Goal: Task Accomplishment & Management: Complete application form

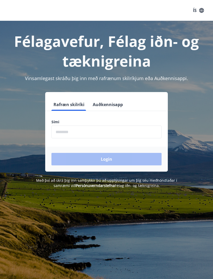
click at [67, 130] on input "phone" at bounding box center [106, 131] width 110 height 13
type input "********"
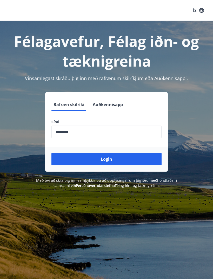
click at [140, 158] on button "Login" at bounding box center [106, 159] width 110 height 12
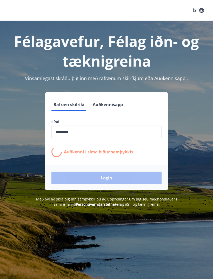
click at [28, 226] on div "Félagavefur, Félag iðn- og tæknigreina Vinsamlegast skráðu þig inn með rafrænum…" at bounding box center [106, 160] width 213 height 279
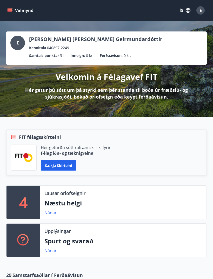
click at [64, 167] on button "Sækja skírteini" at bounding box center [58, 165] width 35 height 10
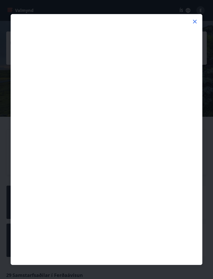
click at [193, 22] on icon at bounding box center [195, 21] width 6 height 6
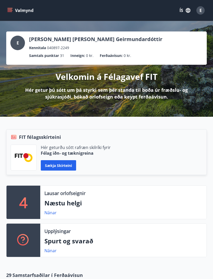
click at [12, 12] on icon "menu" at bounding box center [9, 10] width 5 height 5
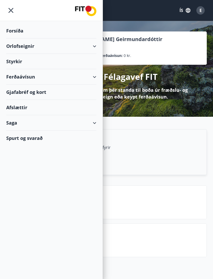
click at [17, 62] on div "Styrkir" at bounding box center [51, 61] width 90 height 15
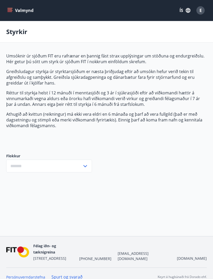
type input "***"
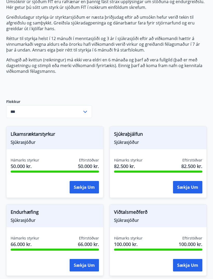
scroll to position [59, 0]
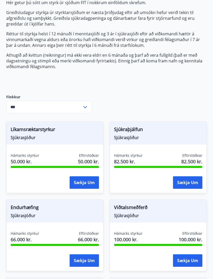
click at [88, 183] on button "Sækja um" at bounding box center [84, 182] width 29 height 12
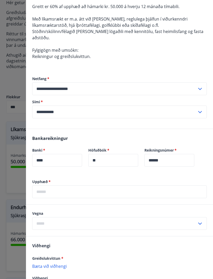
scroll to position [54, 0]
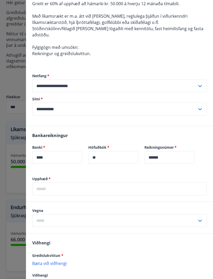
click at [187, 182] on input "text" at bounding box center [119, 188] width 174 height 13
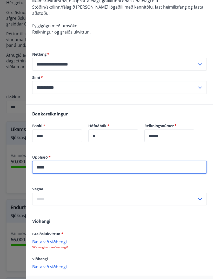
scroll to position [75, 0]
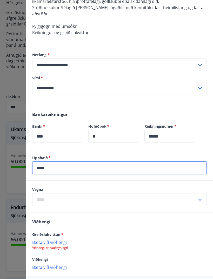
type input "*****"
click at [49, 155] on span "*" at bounding box center [49, 157] width 3 height 5
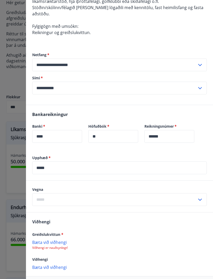
click at [50, 155] on span "*" at bounding box center [49, 157] width 3 height 5
click at [182, 194] on input "text" at bounding box center [114, 199] width 165 height 13
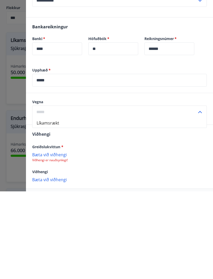
click at [139, 206] on li "Líkamsrækt" at bounding box center [119, 210] width 174 height 9
type input "**********"
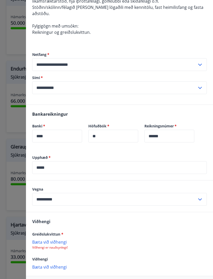
scroll to position [198, 0]
click at [58, 264] on p "Bæta við viðhengi" at bounding box center [119, 266] width 174 height 5
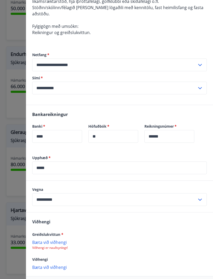
click at [57, 239] on p "Bæta við viðhengi" at bounding box center [119, 241] width 174 height 5
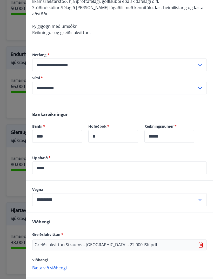
click at [58, 265] on p "Bæta við viðhengi" at bounding box center [119, 267] width 174 height 5
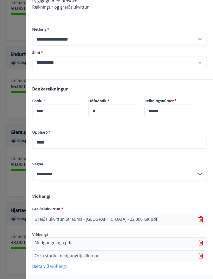
scroll to position [100, 0]
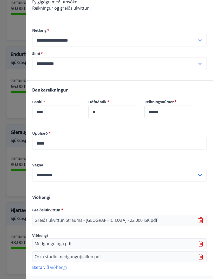
click at [200, 240] on icon at bounding box center [201, 243] width 6 height 6
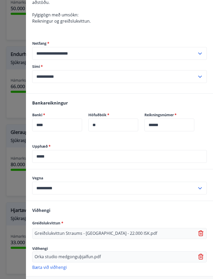
click at [200, 253] on icon at bounding box center [201, 256] width 6 height 6
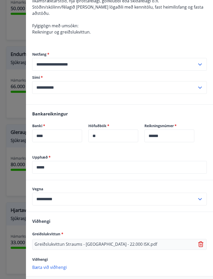
click at [199, 241] on icon at bounding box center [200, 244] width 5 height 6
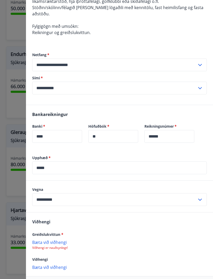
click at [60, 239] on p "Bæta við viðhengi" at bounding box center [119, 241] width 174 height 5
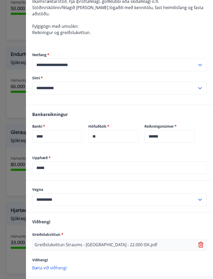
click at [59, 265] on p "Bæta við viðhengi" at bounding box center [119, 267] width 174 height 5
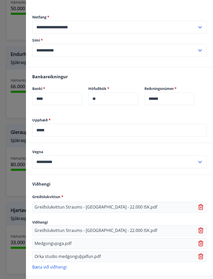
scroll to position [113, 0]
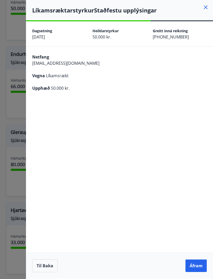
scroll to position [0, 0]
click at [198, 272] on button "Áfram" at bounding box center [195, 265] width 21 height 12
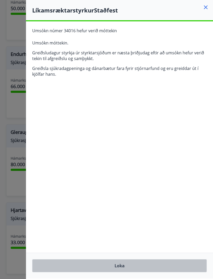
click at [127, 272] on button "Loka" at bounding box center [119, 265] width 174 height 13
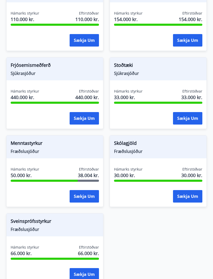
scroll to position [513, 0]
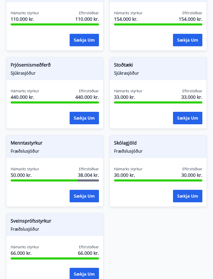
click at [88, 195] on button "Sækja um" at bounding box center [84, 196] width 29 height 12
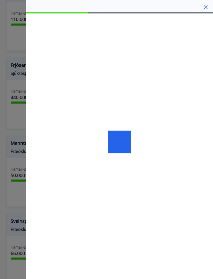
scroll to position [513, 0]
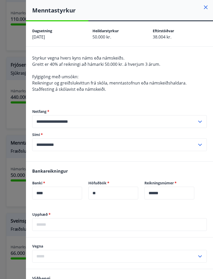
click at [165, 145] on input "**********" at bounding box center [114, 144] width 165 height 13
click at [143, 133] on label "Sími   *" at bounding box center [119, 134] width 174 height 5
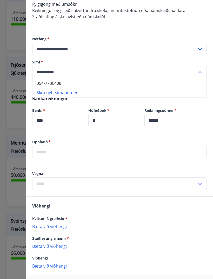
scroll to position [75, 0]
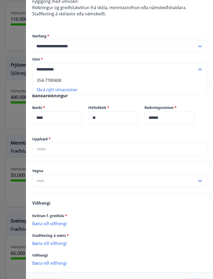
click at [186, 181] on input "text" at bounding box center [114, 180] width 165 height 13
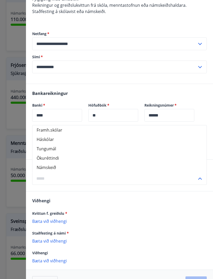
scroll to position [77, 0]
click at [53, 167] on li "Námskeið" at bounding box center [119, 167] width 174 height 9
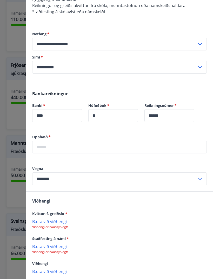
type input "********"
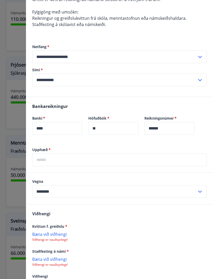
scroll to position [72, 0]
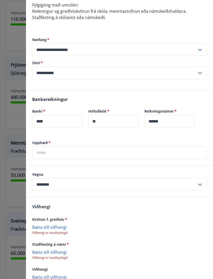
click at [68, 243] on span "*" at bounding box center [68, 243] width 2 height 5
click at [41, 258] on p "Viðhengi er nauðsynlegt!" at bounding box center [119, 257] width 174 height 4
click at [39, 250] on p "Bæta við viðhengi" at bounding box center [119, 251] width 174 height 5
click at [15, 238] on div at bounding box center [106, 139] width 213 height 279
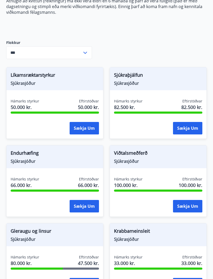
scroll to position [113, 0]
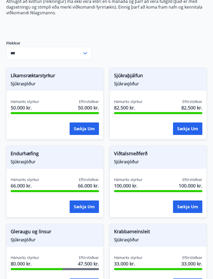
click at [135, 156] on span "Viðtalsmeðferð" at bounding box center [158, 154] width 88 height 9
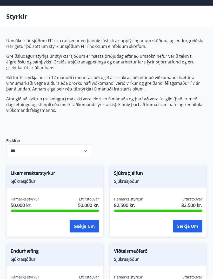
scroll to position [0, 0]
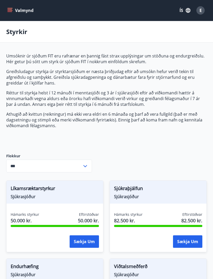
click at [10, 10] on icon "menu" at bounding box center [9, 10] width 5 height 5
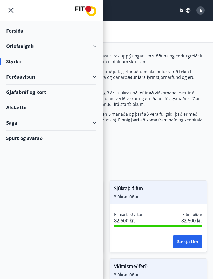
click at [91, 123] on div "Saga" at bounding box center [51, 122] width 90 height 15
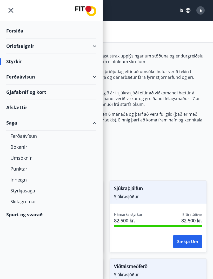
click at [19, 157] on div "Umsóknir" at bounding box center [51, 157] width 82 height 11
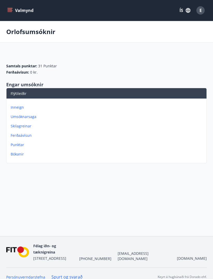
click at [19, 115] on p "Umsóknarsaga" at bounding box center [108, 116] width 194 height 5
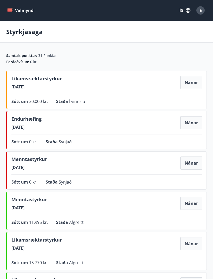
click at [194, 123] on button "Nánar" at bounding box center [191, 122] width 22 height 13
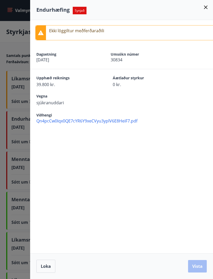
click at [49, 119] on span "Qn4pcCw0Iqx0QE7cYR6Y9xeCVyu3yplV6E8HeiF7.pdf" at bounding box center [124, 121] width 177 height 6
click at [18, 139] on div at bounding box center [106, 139] width 213 height 279
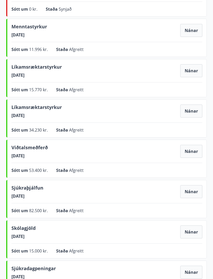
scroll to position [173, 0]
click at [187, 156] on button "Nánar" at bounding box center [191, 151] width 22 height 13
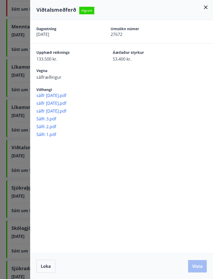
click at [52, 119] on span "Sálfr.3.pdf" at bounding box center [124, 119] width 177 height 6
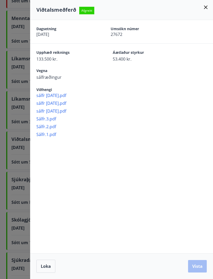
click at [54, 134] on span "Sálfr.1.pdf" at bounding box center [124, 134] width 177 height 6
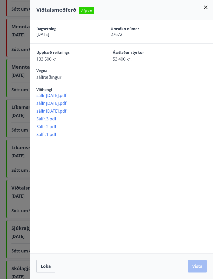
click at [19, 210] on div at bounding box center [106, 139] width 213 height 279
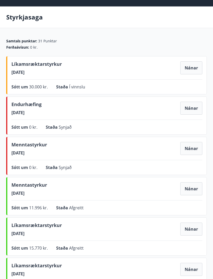
scroll to position [15, 0]
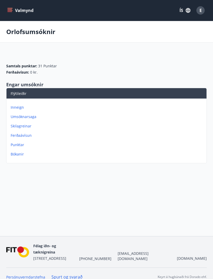
click at [9, 12] on icon "menu" at bounding box center [10, 11] width 5 height 1
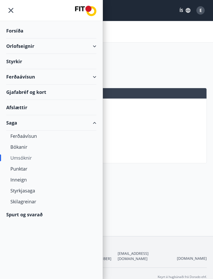
click at [44, 59] on div "Styrkir" at bounding box center [51, 61] width 90 height 15
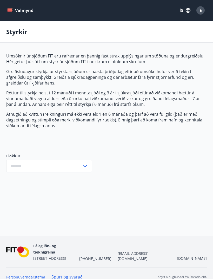
type input "***"
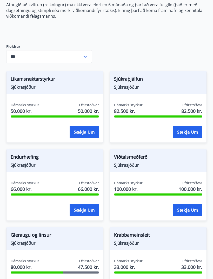
scroll to position [114, 0]
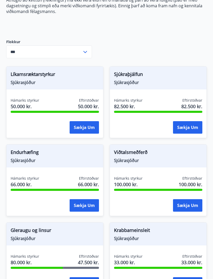
click at [191, 203] on button "Sækja um" at bounding box center [187, 205] width 29 height 12
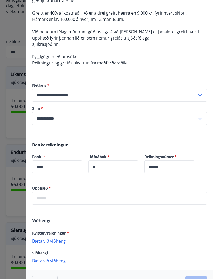
scroll to position [70, 0]
click at [103, 196] on input "text" at bounding box center [119, 198] width 174 height 13
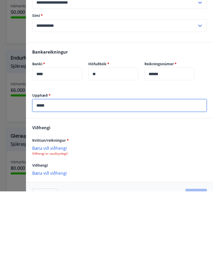
scroll to position [75, 0]
type input "*****"
click at [60, 233] on p "Bæta við viðhengi" at bounding box center [119, 235] width 174 height 5
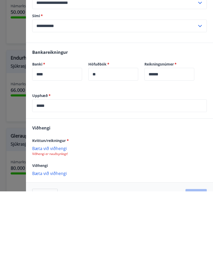
scroll to position [208, 0]
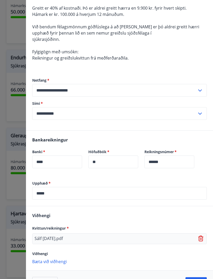
click at [58, 261] on p "Bæta við viðhengi" at bounding box center [119, 260] width 174 height 5
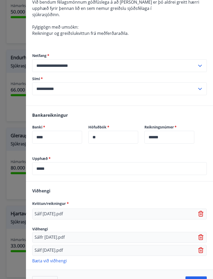
scroll to position [99, 0]
click at [192, 278] on button "Áfram" at bounding box center [195, 282] width 21 height 12
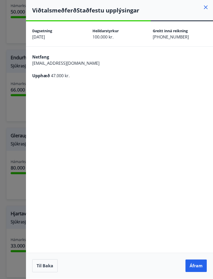
click at [193, 272] on button "Áfram" at bounding box center [195, 265] width 21 height 12
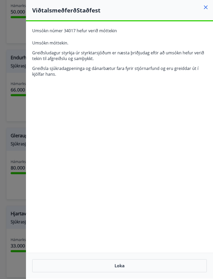
click at [148, 272] on button "Loka" at bounding box center [119, 265] width 174 height 13
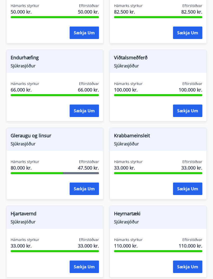
click at [188, 110] on button "Sækja um" at bounding box center [187, 110] width 29 height 12
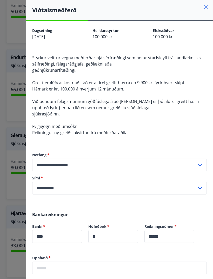
click at [13, 200] on div at bounding box center [106, 139] width 213 height 279
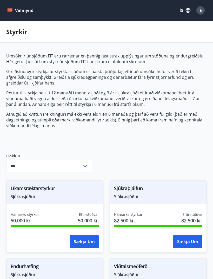
click at [10, 12] on icon "menu" at bounding box center [9, 10] width 5 height 5
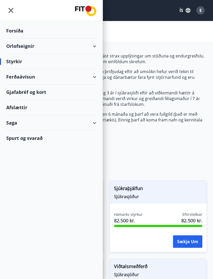
click at [21, 124] on div "Saga" at bounding box center [51, 122] width 90 height 15
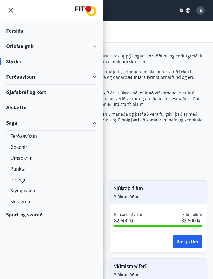
click at [19, 159] on div "Umsóknir" at bounding box center [51, 157] width 82 height 11
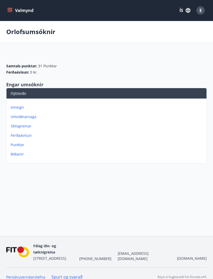
click at [19, 116] on p "Umsóknarsaga" at bounding box center [108, 116] width 194 height 5
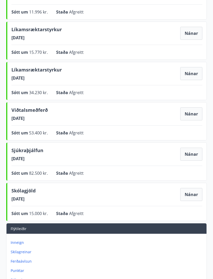
scroll to position [250, 0]
click at [190, 155] on button "Nánar" at bounding box center [191, 153] width 22 height 13
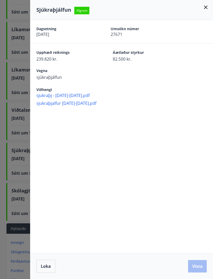
scroll to position [320, 0]
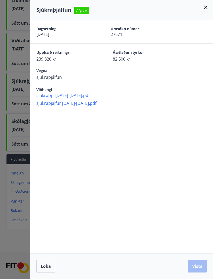
click at [204, 5] on icon at bounding box center [206, 7] width 6 height 6
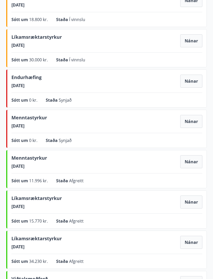
scroll to position [81, 0]
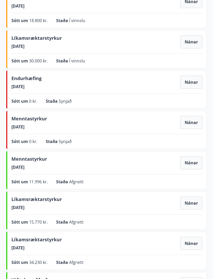
click at [194, 82] on button "Nánar" at bounding box center [191, 82] width 22 height 13
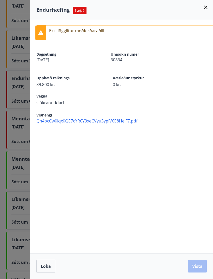
click at [10, 178] on div at bounding box center [106, 139] width 213 height 279
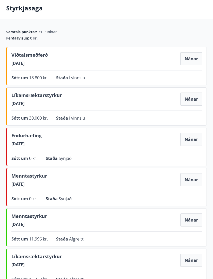
scroll to position [0, 0]
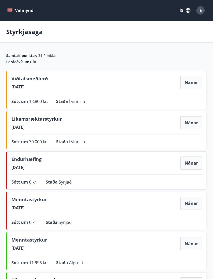
click at [13, 11] on button "Valmynd" at bounding box center [20, 10] width 29 height 9
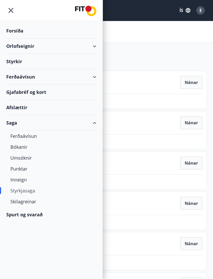
click at [25, 158] on div "Umsóknir" at bounding box center [51, 157] width 82 height 11
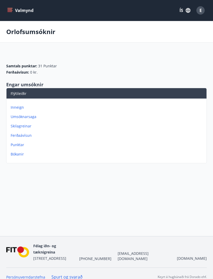
click at [20, 9] on button "Valmynd" at bounding box center [20, 10] width 29 height 9
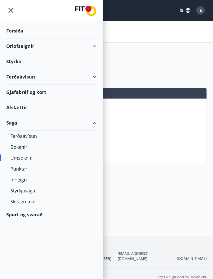
click at [16, 62] on div "Styrkir" at bounding box center [51, 61] width 90 height 15
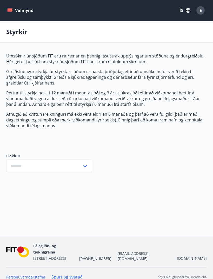
type input "***"
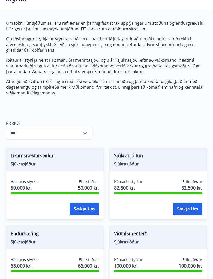
scroll to position [43, 0]
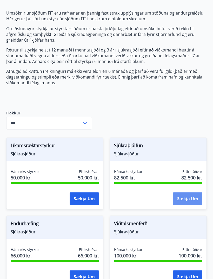
click at [192, 199] on button "Sækja um" at bounding box center [187, 198] width 29 height 12
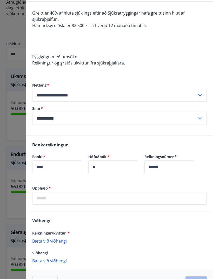
scroll to position [112, 0]
click at [15, 127] on div at bounding box center [106, 139] width 213 height 279
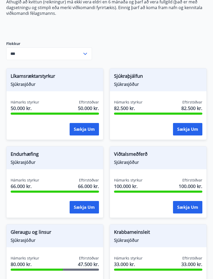
scroll to position [0, 0]
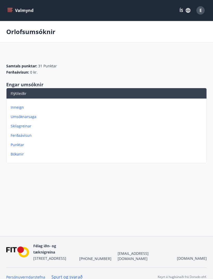
click at [18, 117] on p "Umsóknarsaga" at bounding box center [108, 116] width 194 height 5
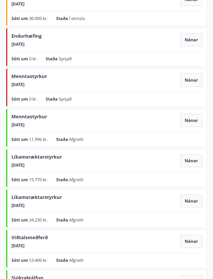
scroll to position [136, 0]
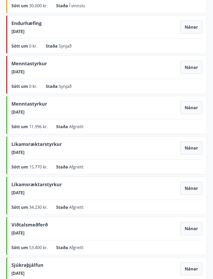
click at [185, 145] on button "Nánar" at bounding box center [191, 148] width 22 height 13
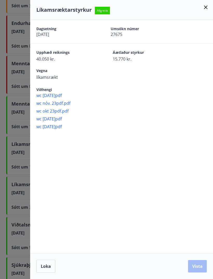
click at [14, 164] on div at bounding box center [106, 139] width 213 height 279
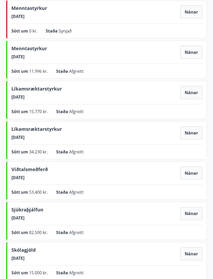
scroll to position [193, 0]
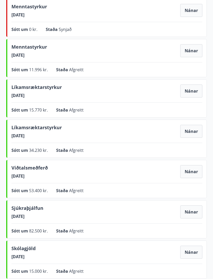
click at [187, 211] on button "Nánar" at bounding box center [191, 211] width 22 height 13
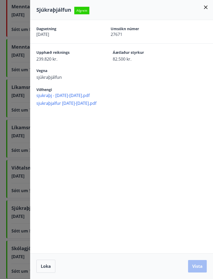
scroll to position [193, 0]
